Goal: Information Seeking & Learning: Learn about a topic

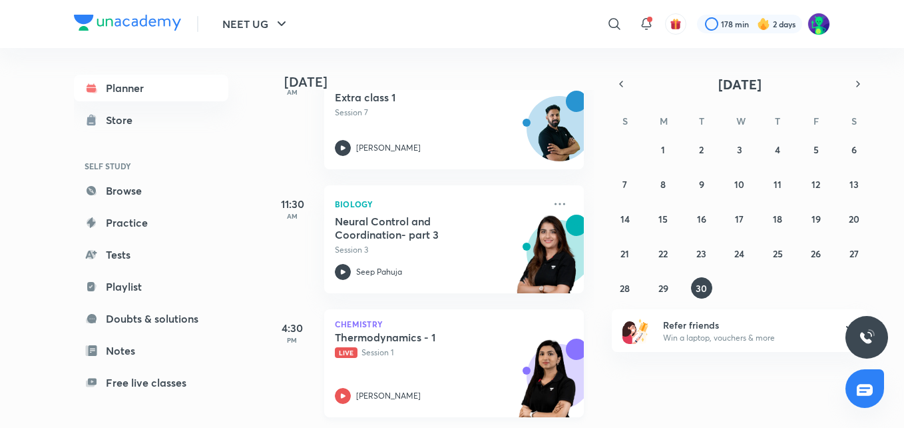
click at [381, 331] on h5 "Thermodynamics - 1" at bounding box center [418, 336] width 166 height 13
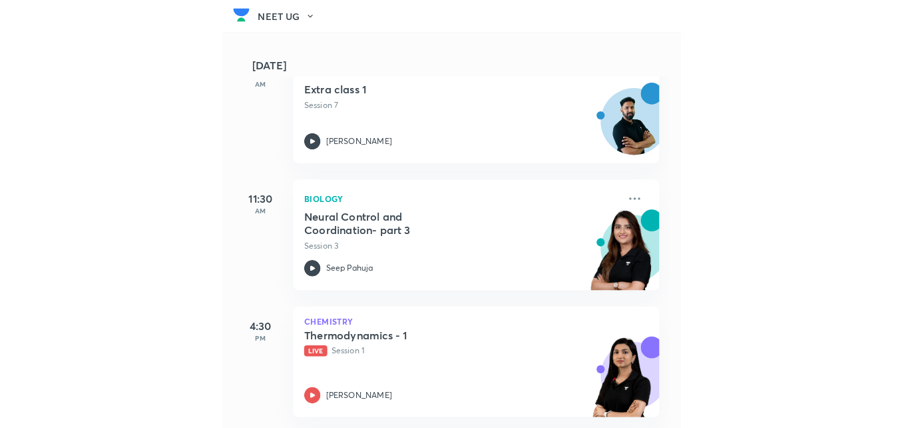
scroll to position [101, 0]
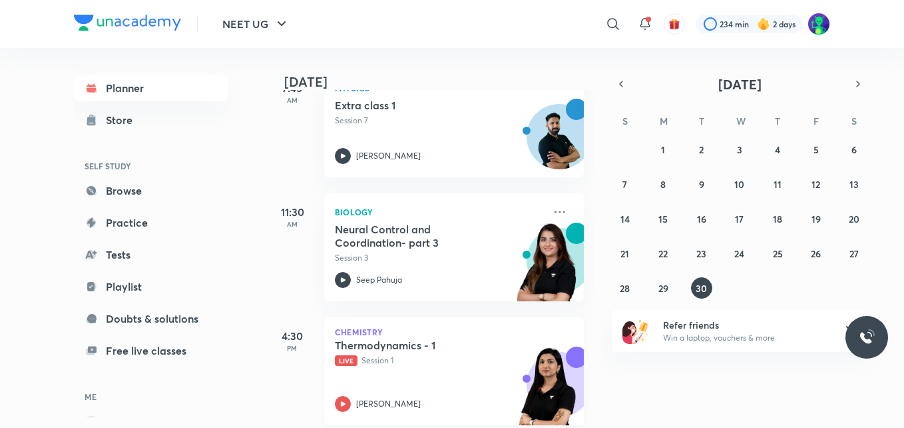
scroll to position [117, 0]
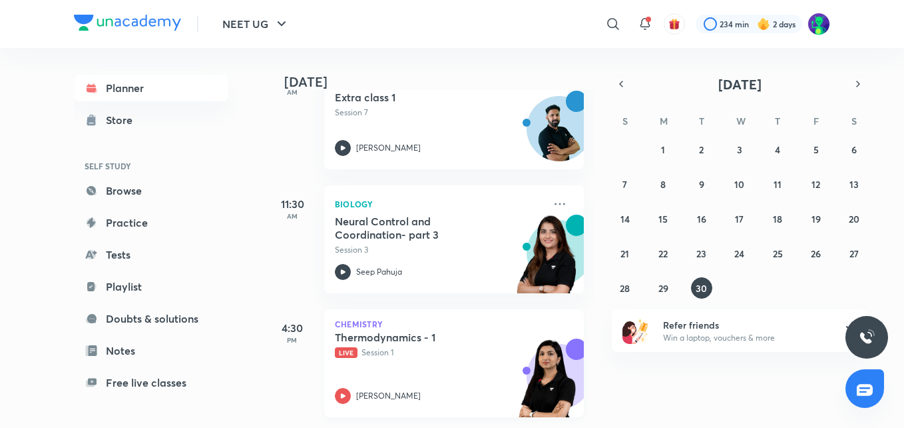
click at [371, 330] on h5 "Thermodynamics - 1" at bounding box center [418, 336] width 166 height 13
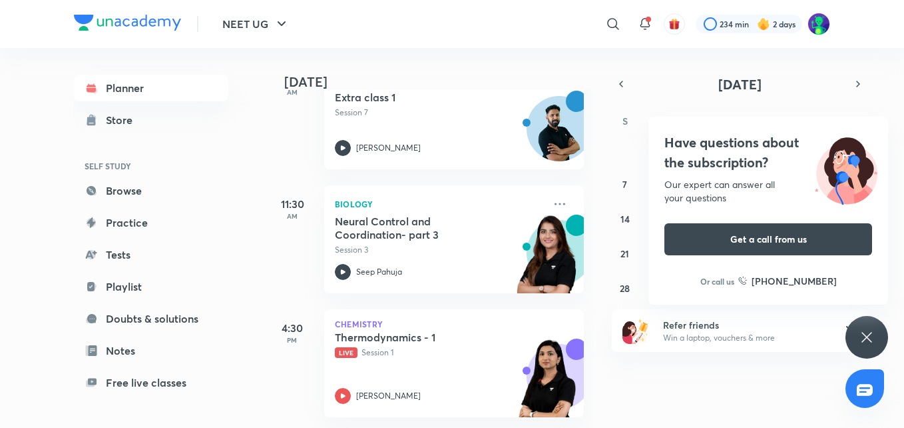
click at [872, 331] on icon at bounding box center [867, 337] width 16 height 16
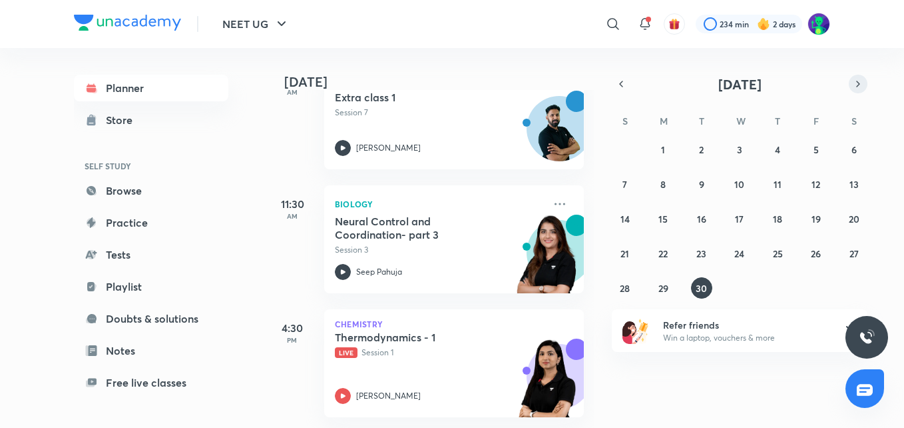
click at [854, 83] on icon "button" at bounding box center [858, 84] width 11 height 12
click at [739, 151] on abbr "1" at bounding box center [740, 149] width 4 height 13
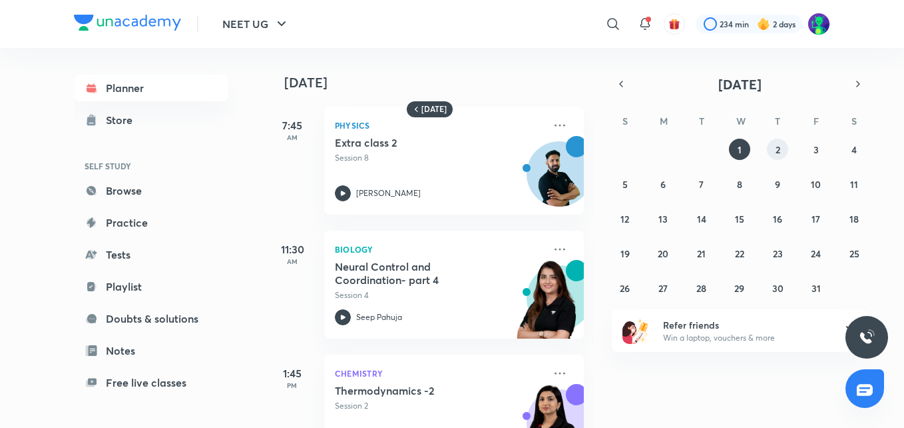
click at [781, 151] on abbr "2" at bounding box center [778, 149] width 5 height 13
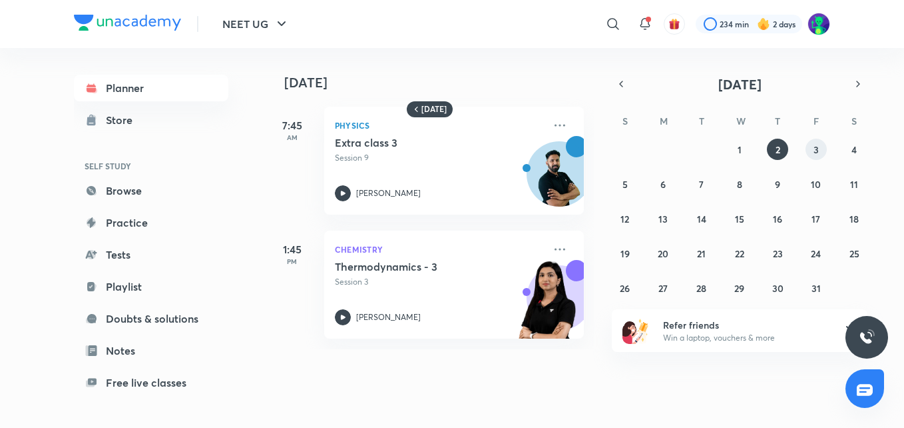
click at [810, 155] on button "3" at bounding box center [816, 149] width 21 height 21
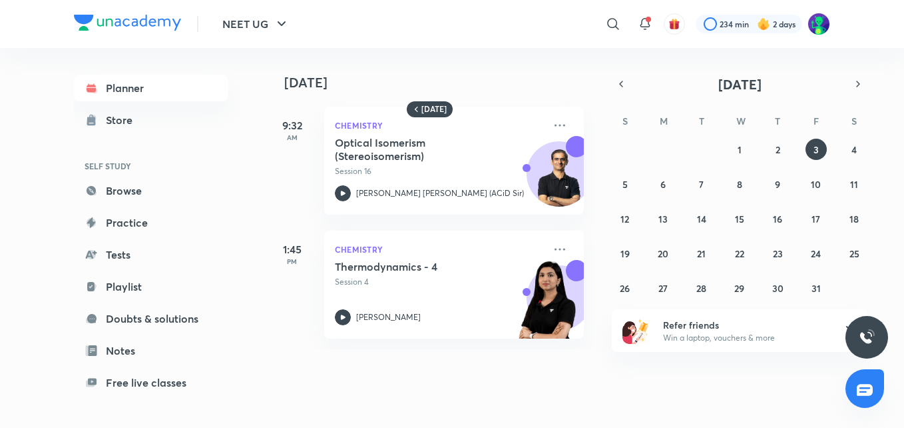
click at [618, 123] on div "S" at bounding box center [625, 117] width 16 height 16
click at [627, 122] on abbr "S" at bounding box center [625, 121] width 5 height 13
click at [622, 80] on icon "button" at bounding box center [621, 84] width 11 height 12
click at [657, 283] on button "29" at bounding box center [663, 287] width 21 height 21
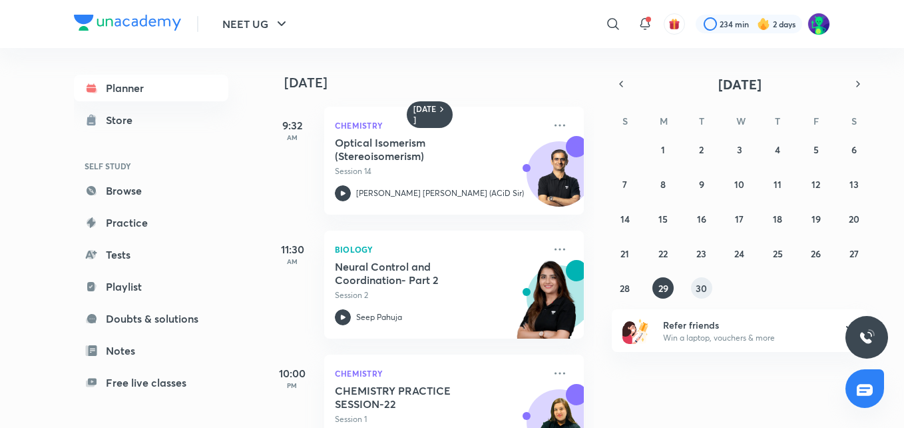
click at [703, 290] on abbr "30" at bounding box center [701, 288] width 11 height 13
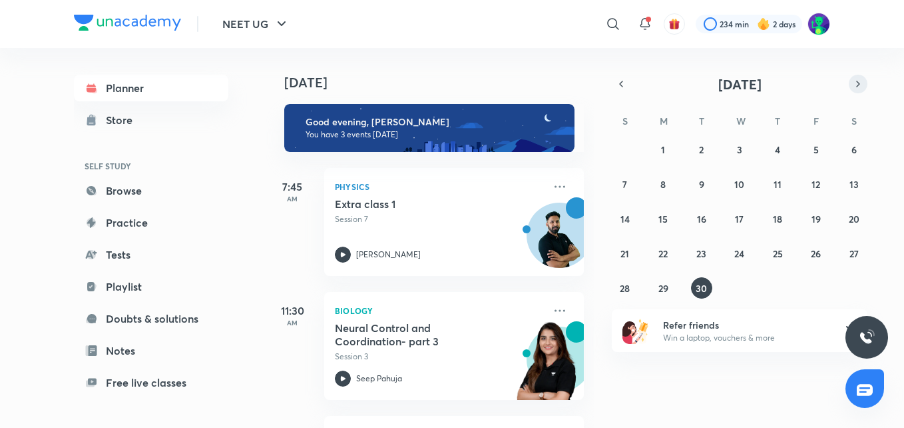
click at [856, 87] on icon "button" at bounding box center [858, 84] width 11 height 12
click at [735, 149] on button "1" at bounding box center [739, 149] width 21 height 21
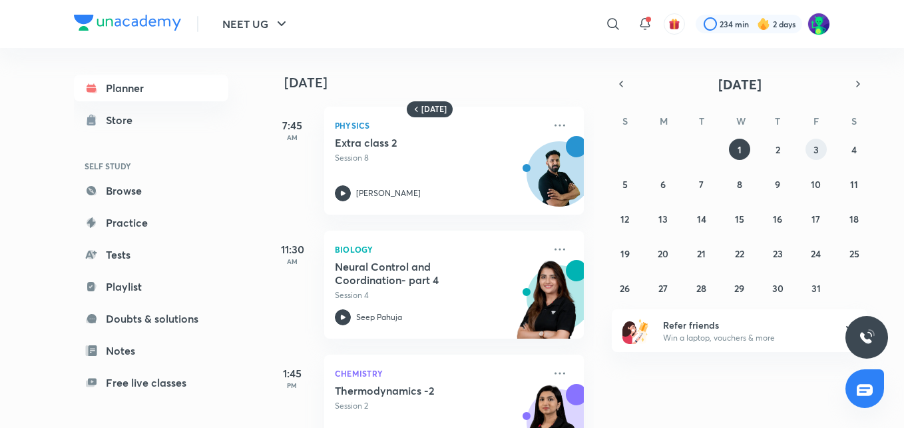
click at [826, 153] on button "3" at bounding box center [816, 149] width 21 height 21
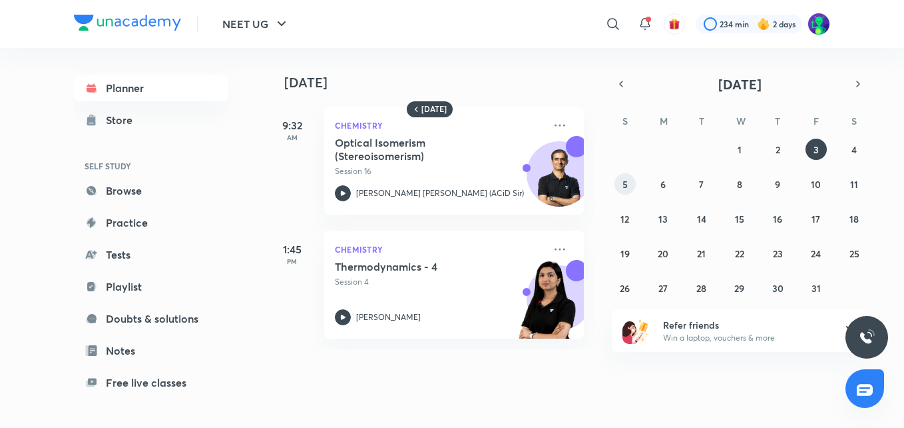
click at [627, 184] on abbr "5" at bounding box center [625, 184] width 5 height 13
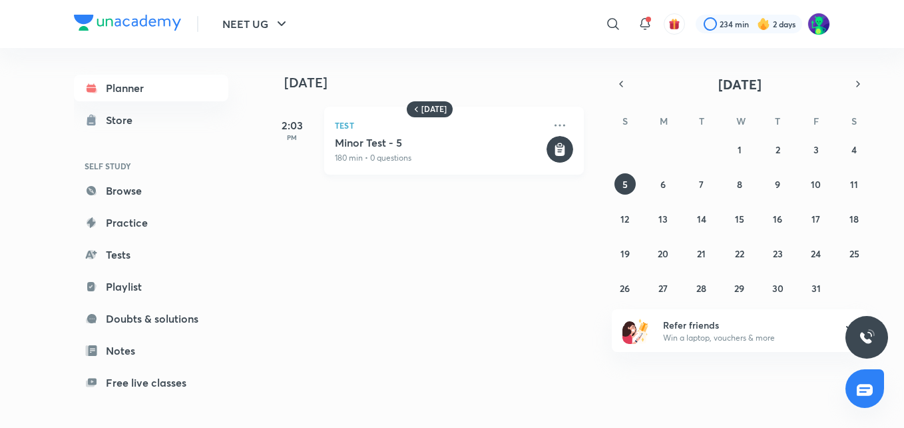
click at [555, 149] on icon at bounding box center [560, 150] width 10 height 11
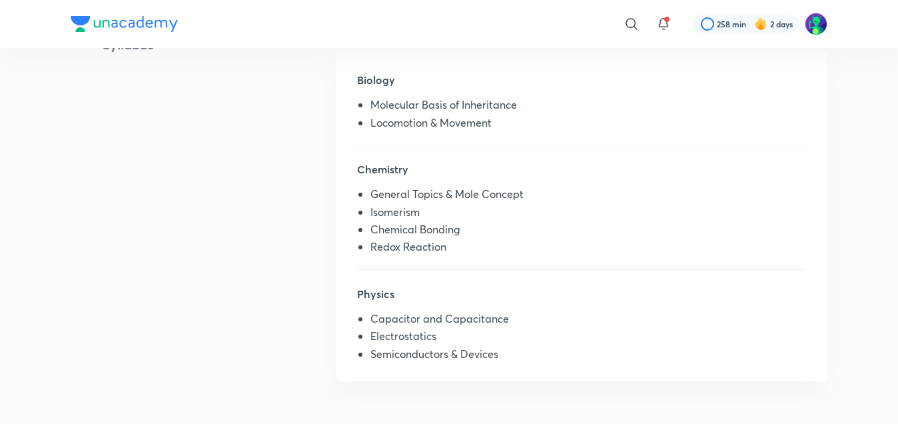
scroll to position [316, 0]
